Goal: Transaction & Acquisition: Purchase product/service

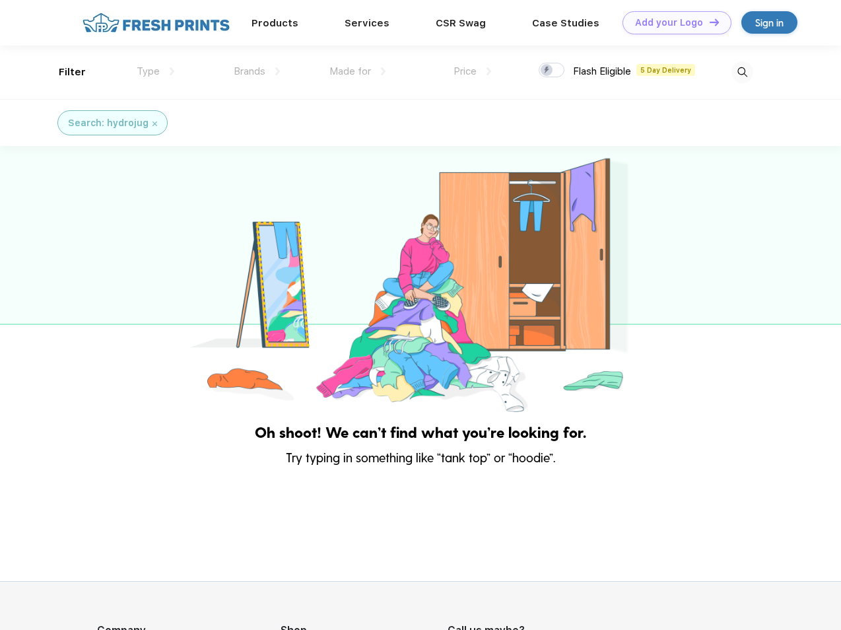
scroll to position [1, 0]
click at [672, 22] on link "Add your Logo Design Tool" at bounding box center [677, 22] width 109 height 23
click at [0, 0] on div "Design Tool" at bounding box center [0, 0] width 0 height 0
click at [708, 22] on link "Add your Logo Design Tool" at bounding box center [677, 22] width 109 height 23
click at [63, 72] on div "Filter" at bounding box center [72, 72] width 27 height 15
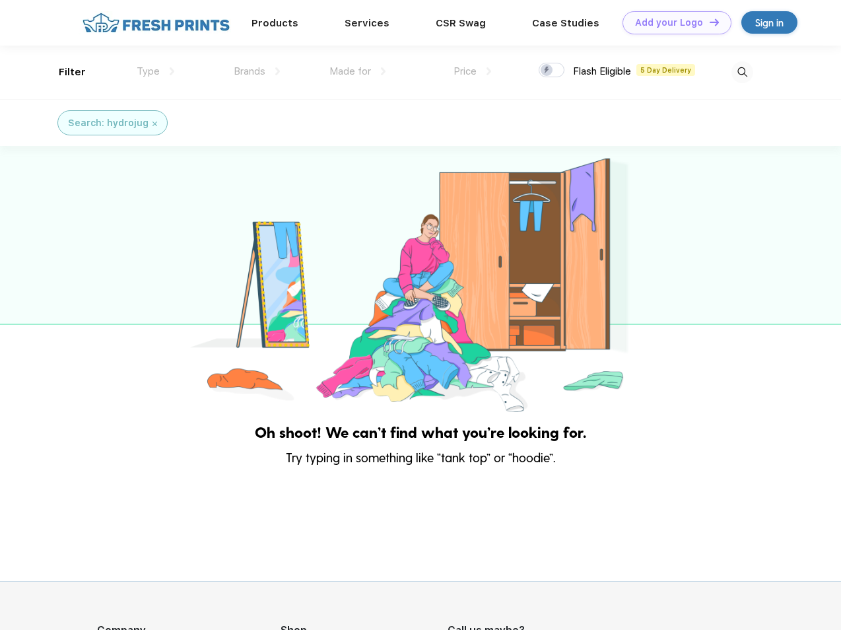
click at [156, 71] on span "Type" at bounding box center [148, 71] width 23 height 12
click at [257, 71] on span "Brands" at bounding box center [250, 71] width 32 height 12
click at [358, 71] on span "Made for" at bounding box center [350, 71] width 42 height 12
click at [473, 71] on span "Price" at bounding box center [465, 71] width 23 height 12
click at [552, 71] on div at bounding box center [552, 70] width 26 height 15
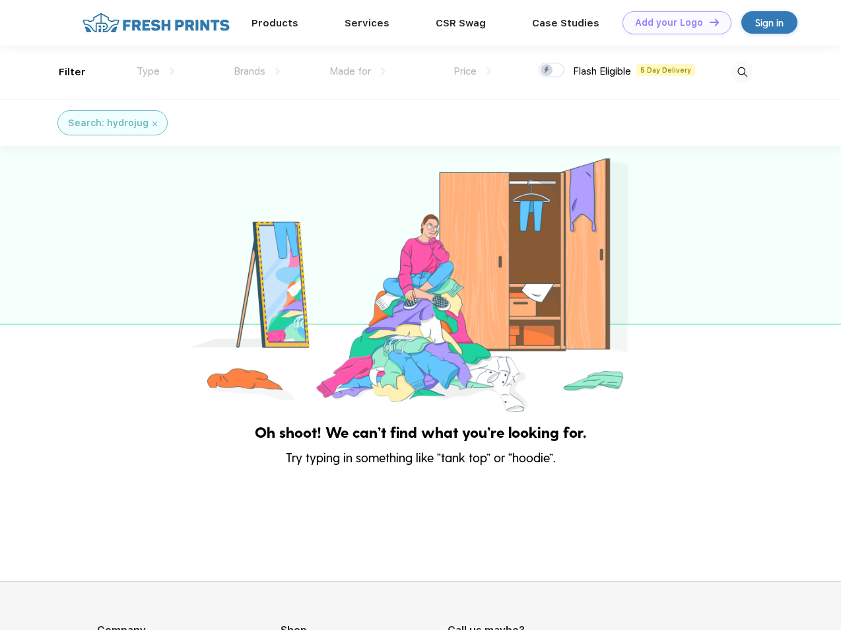
click at [547, 71] on input "checkbox" at bounding box center [543, 66] width 9 height 9
click at [742, 72] on img at bounding box center [742, 72] width 22 height 22
